Goal: Information Seeking & Learning: Learn about a topic

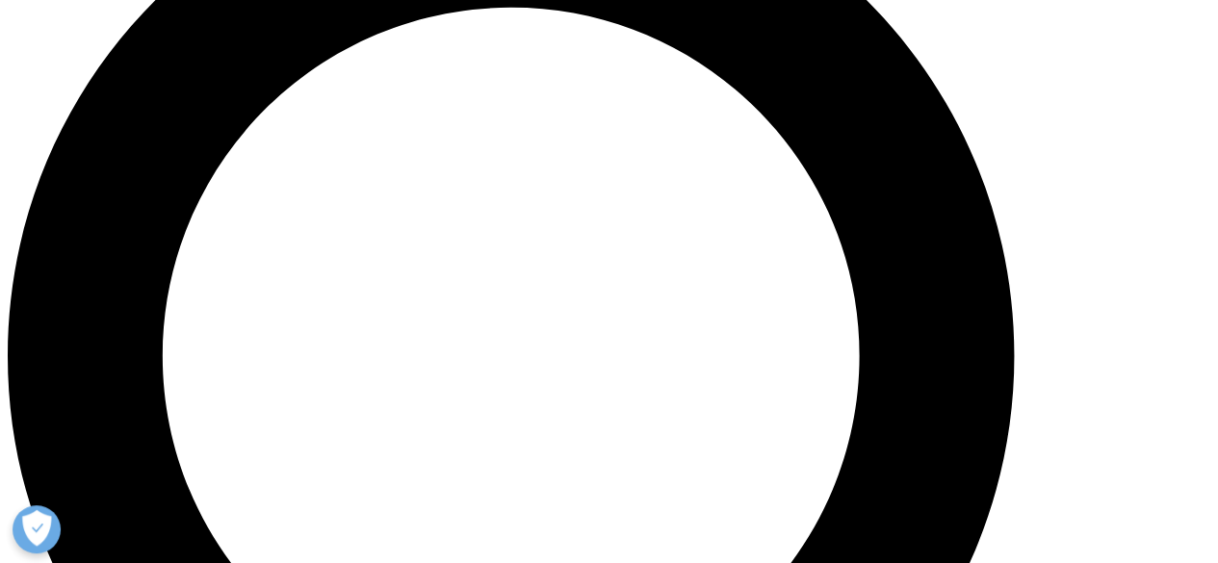
scroll to position [1366, 0]
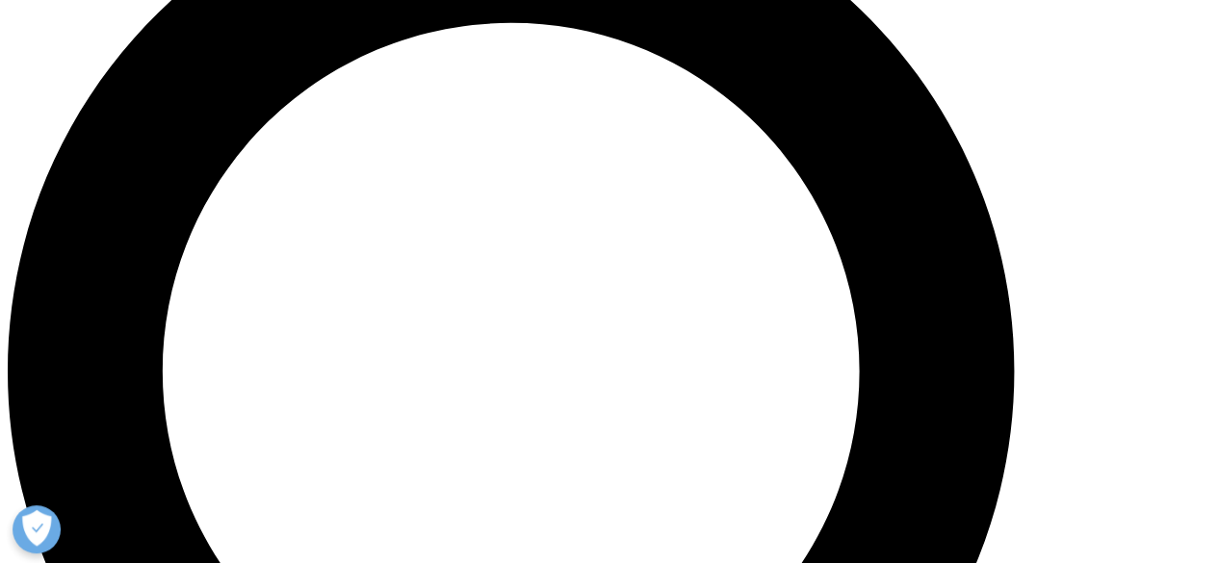
drag, startPoint x: 981, startPoint y: 270, endPoint x: 1022, endPoint y: 361, distance: 100.4
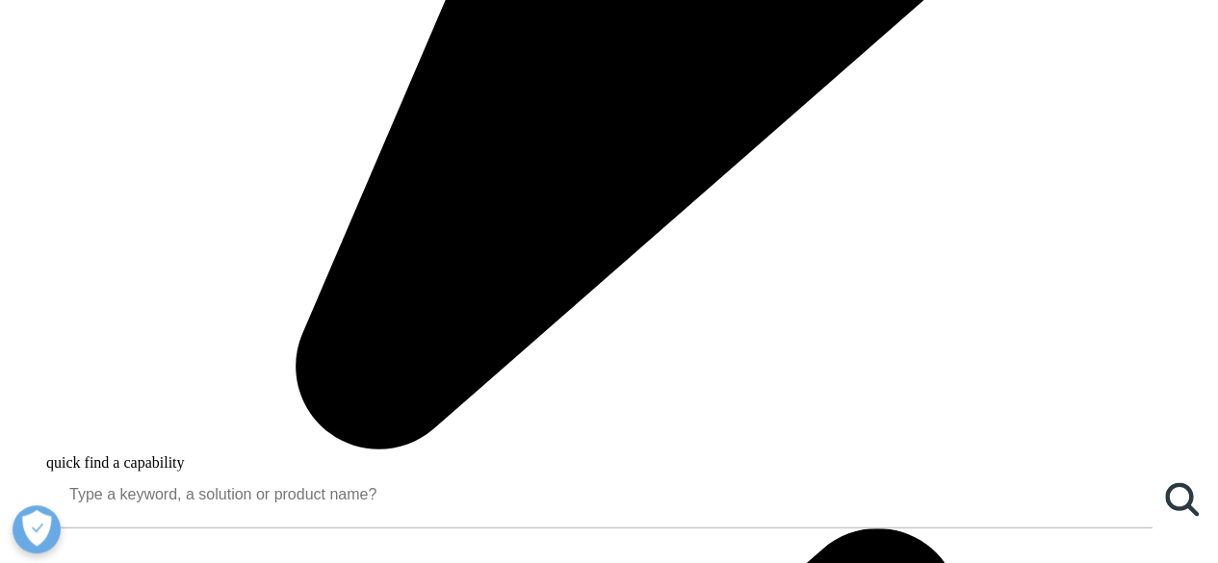
copy div "helping to speed drug development, ensuring product quality and safety, improvi…"
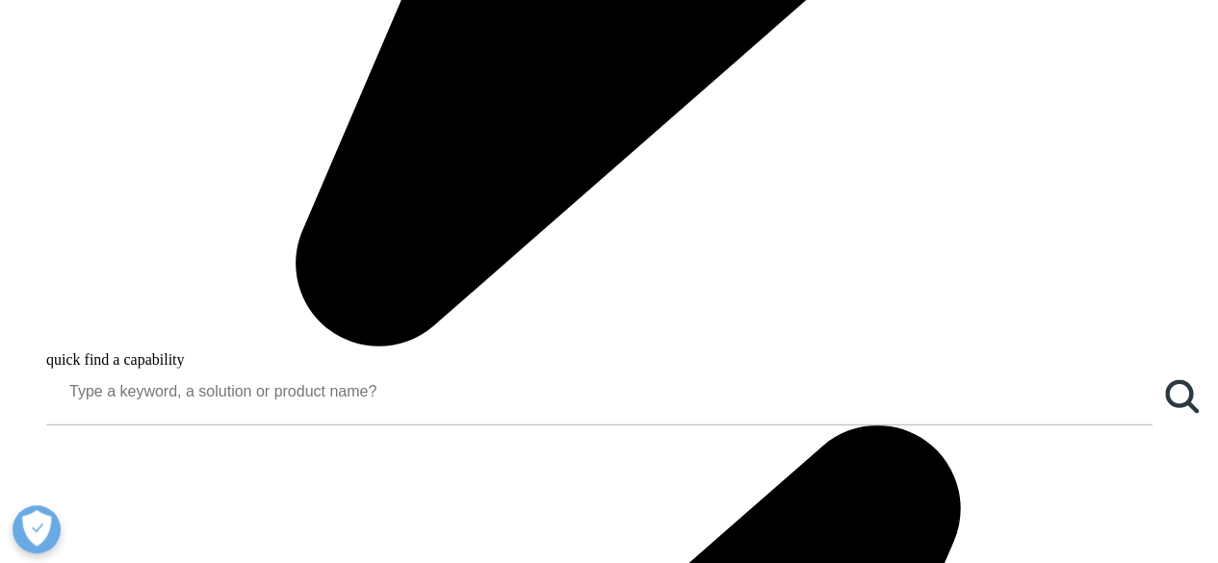
scroll to position [1470, 0]
drag, startPoint x: 737, startPoint y: 308, endPoint x: 965, endPoint y: 310, distance: 227.2
copy div "h IQVIA Connected Intelligence™"
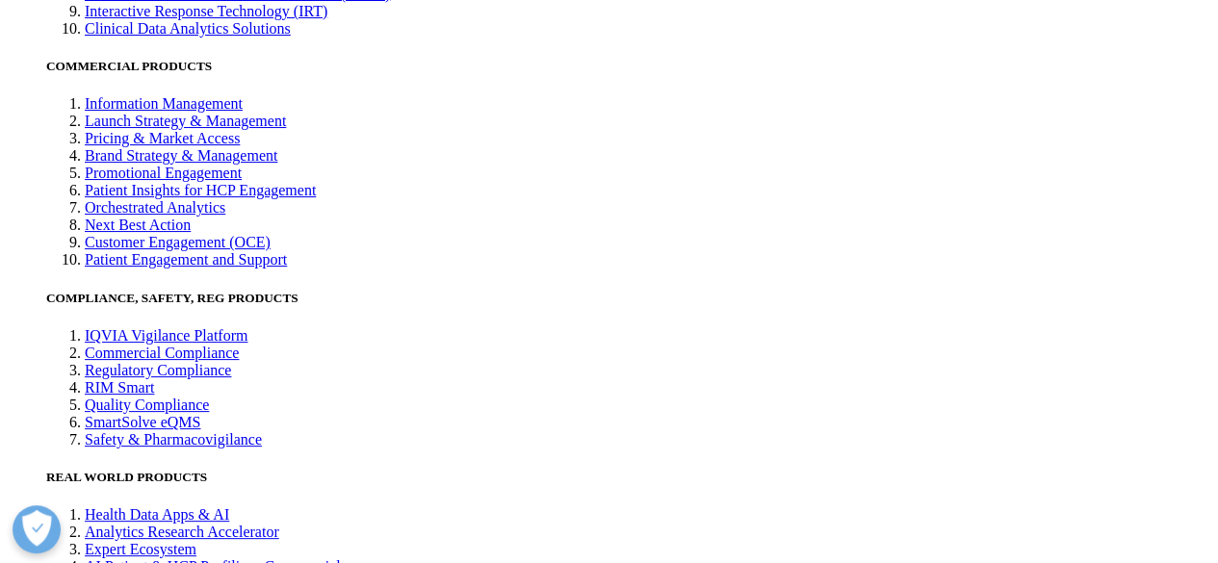
scroll to position [3713, 0]
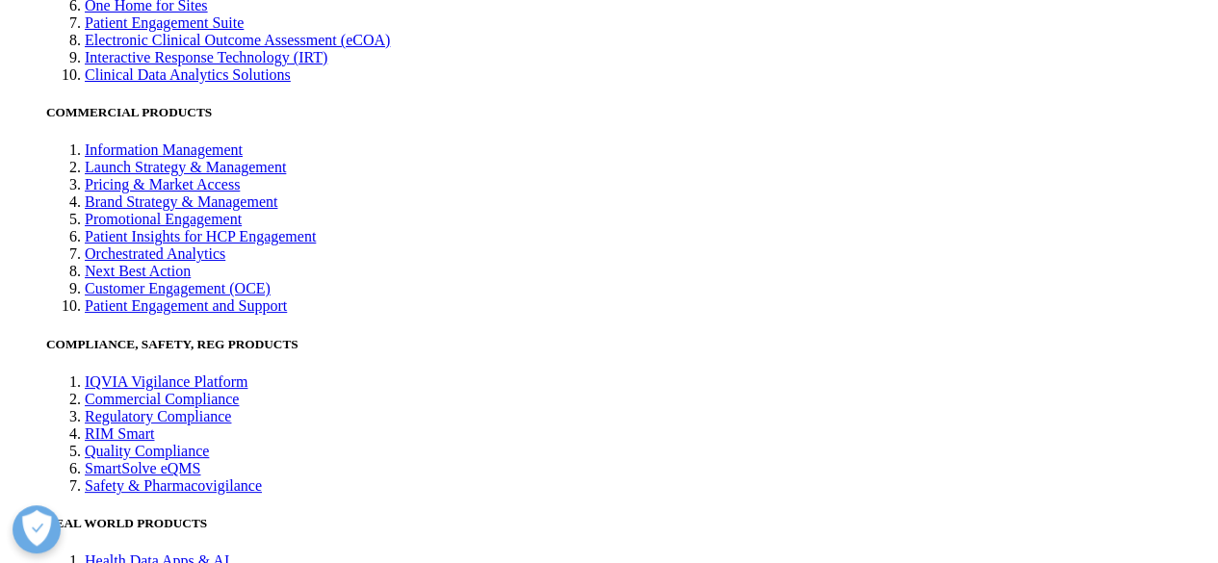
scroll to position [5133, 0]
